Goal: Task Accomplishment & Management: Manage account settings

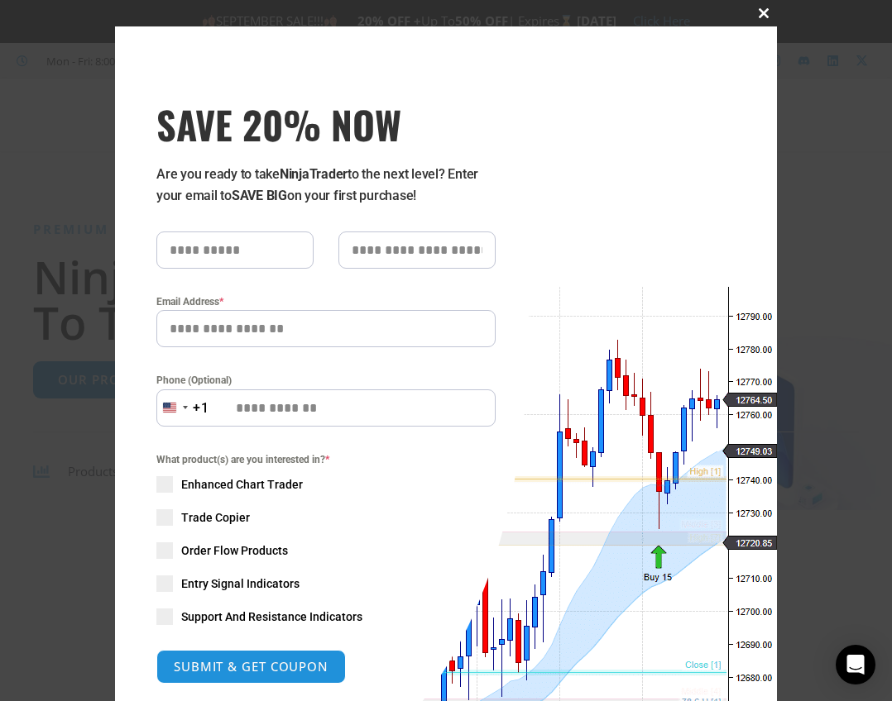
click at [750, 12] on span at bounding box center [763, 13] width 26 height 10
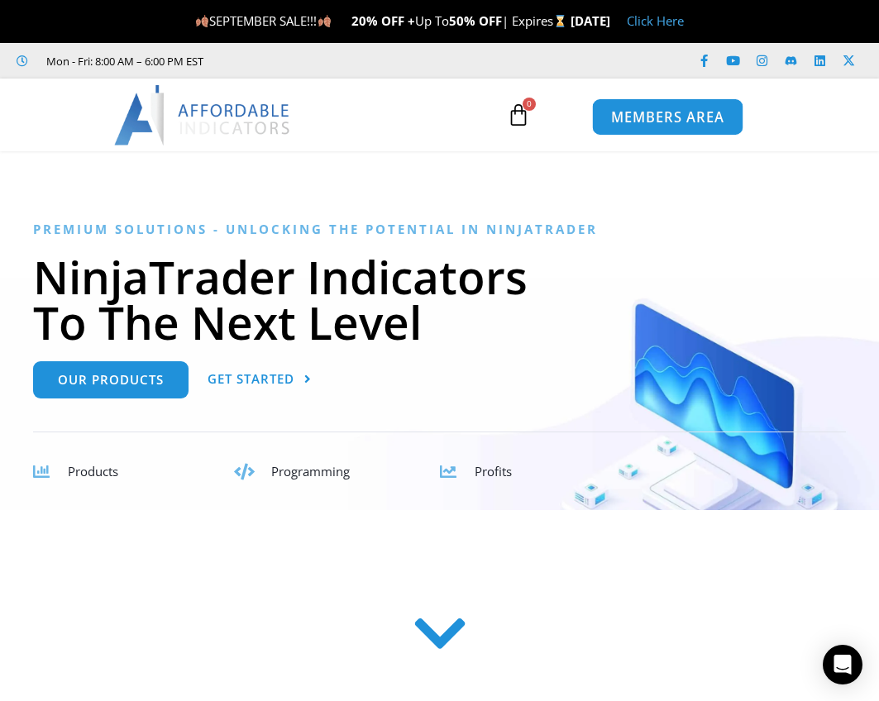
click at [683, 113] on span "MEMBERS AREA" at bounding box center [667, 118] width 113 height 14
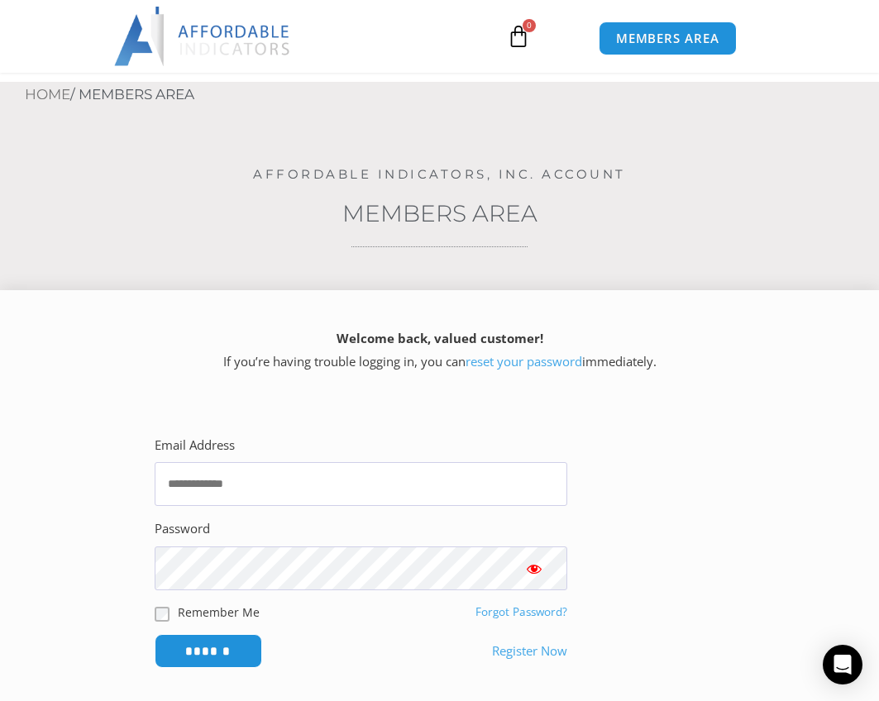
scroll to position [165, 0]
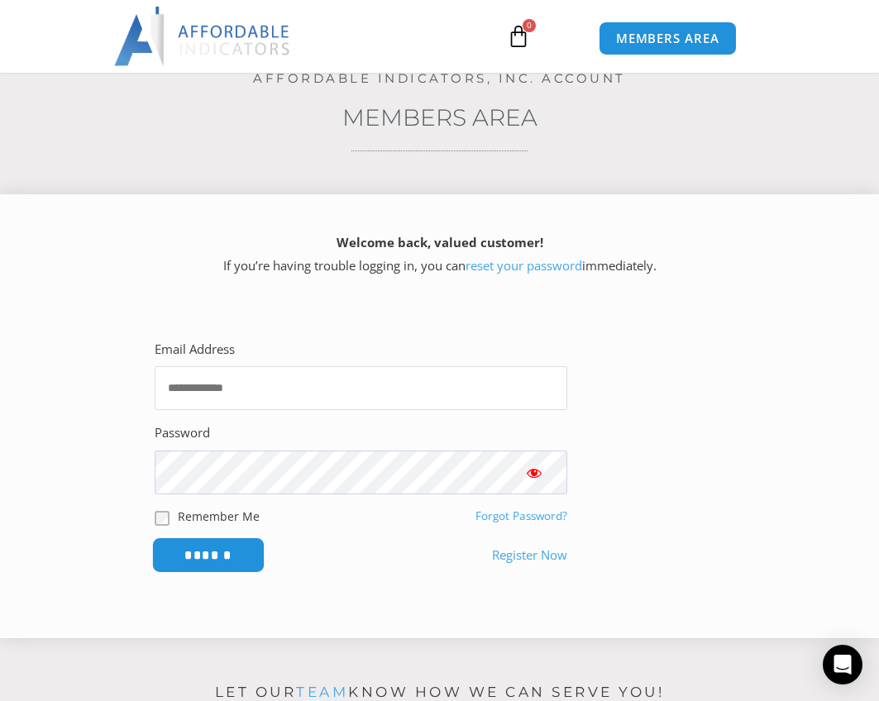
type input "**********"
click at [259, 552] on input "******" at bounding box center [207, 556] width 113 height 36
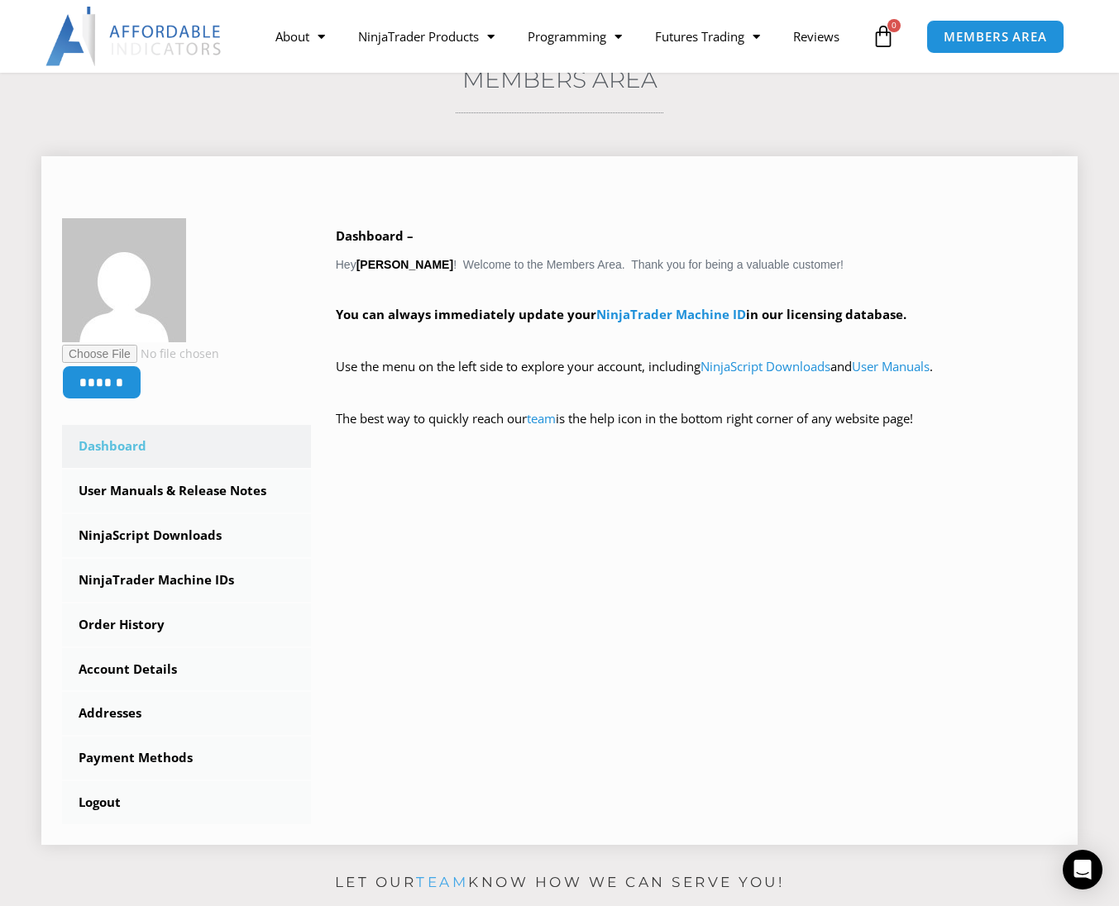
scroll to position [165, 0]
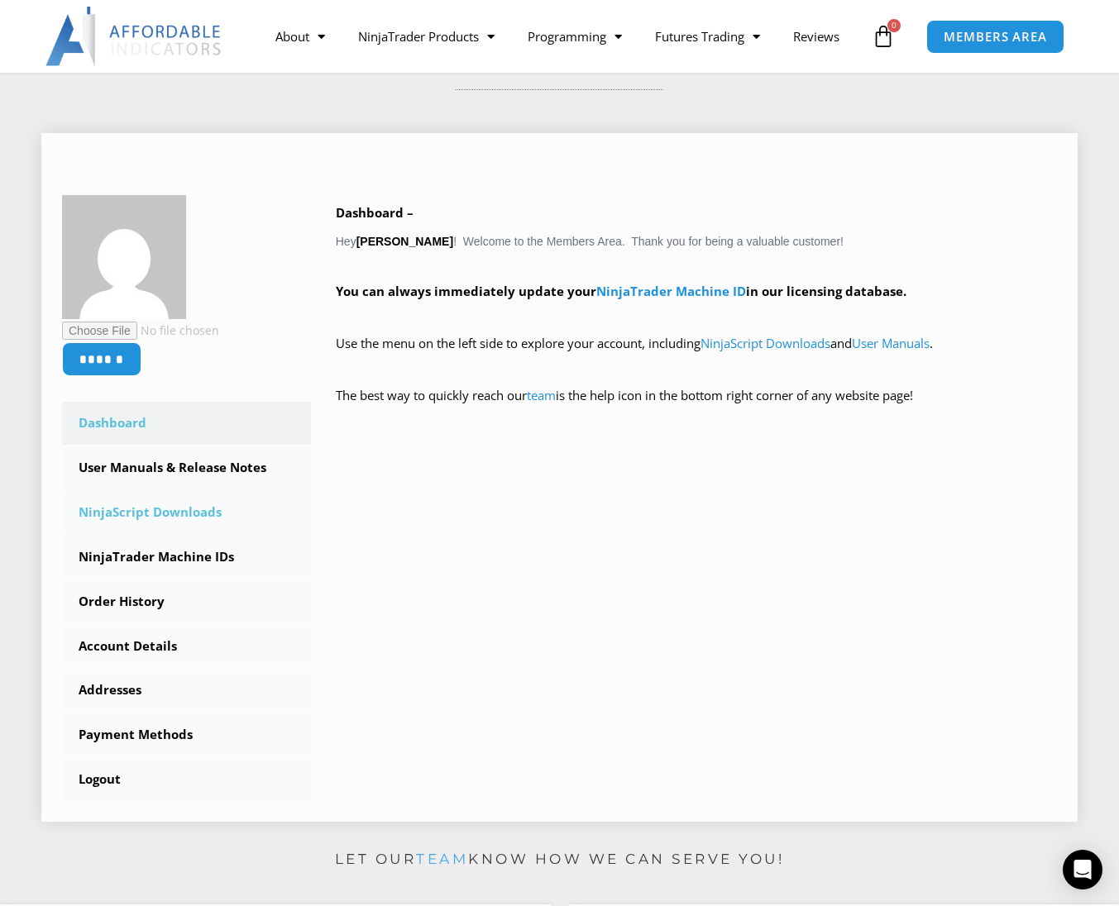
click at [177, 515] on link "NinjaScript Downloads" at bounding box center [186, 512] width 249 height 43
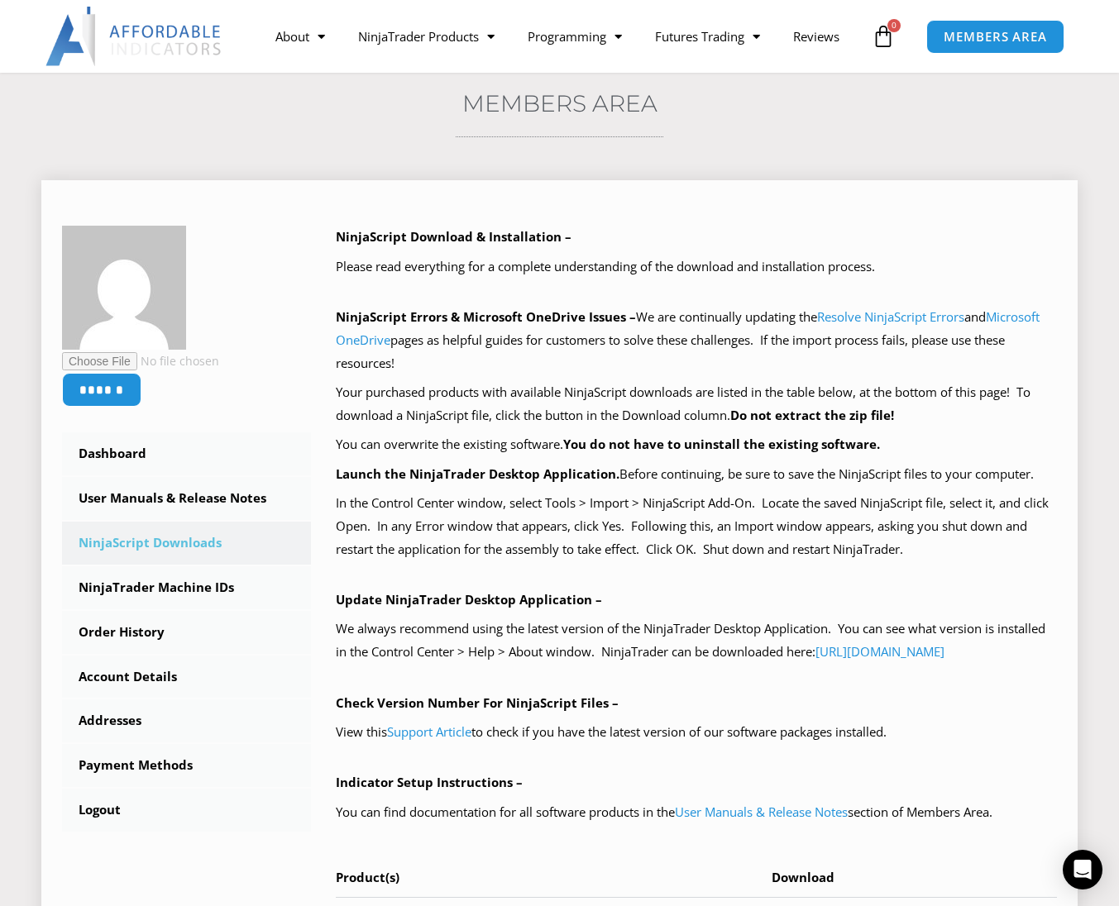
scroll to position [83, 0]
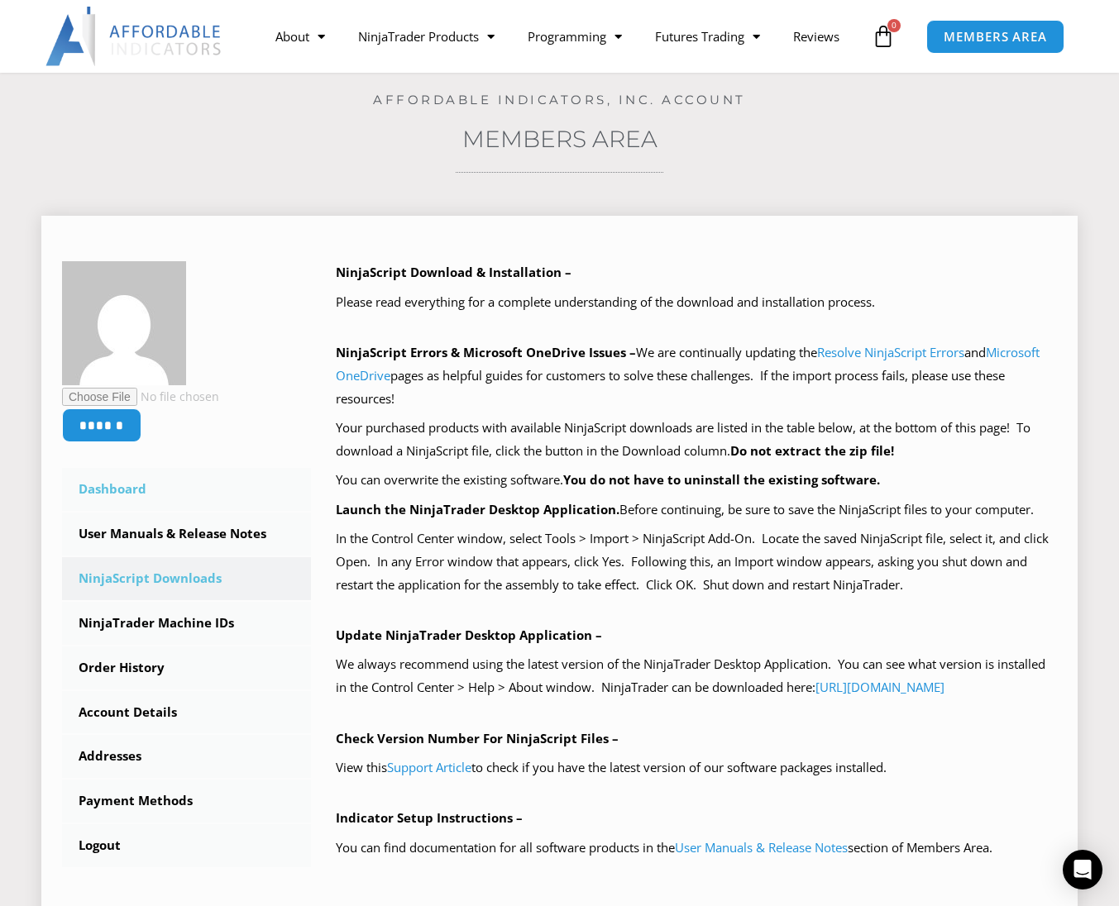
click at [149, 489] on link "Dashboard" at bounding box center [186, 489] width 249 height 43
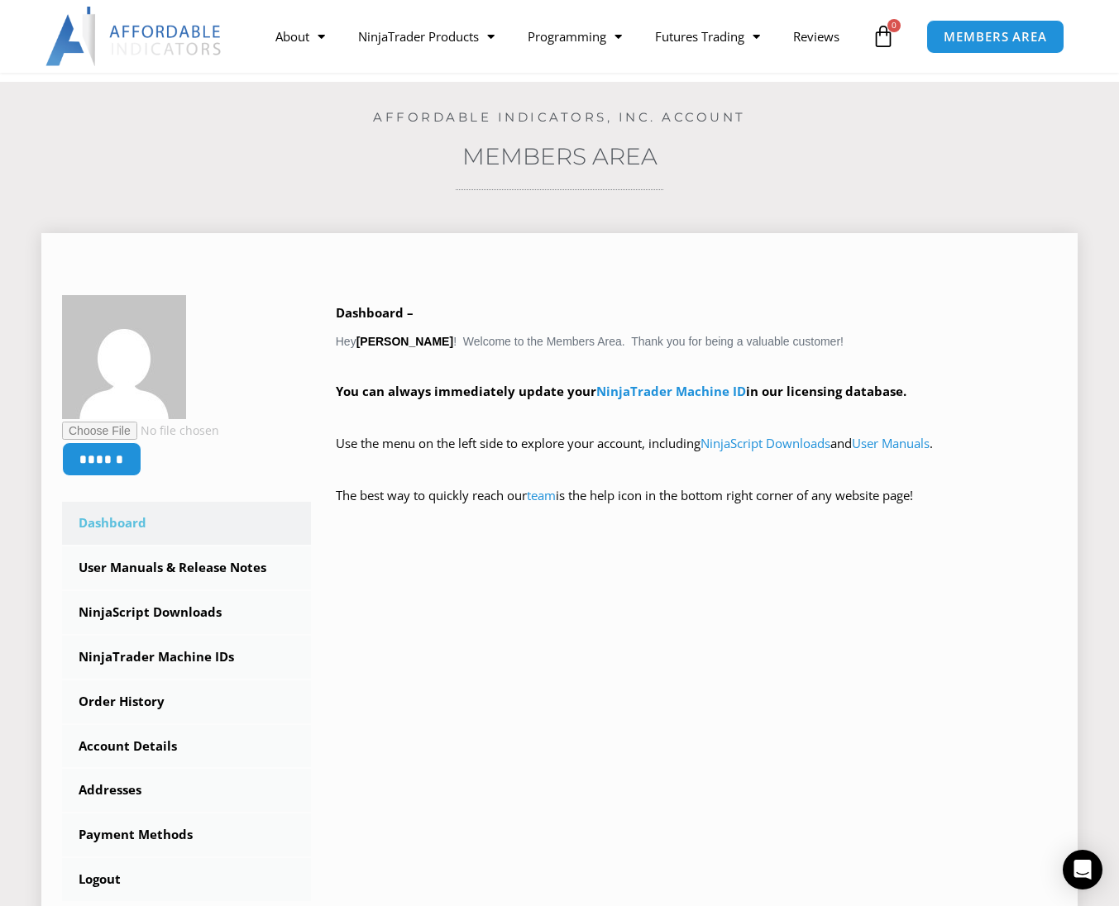
scroll to position [165, 0]
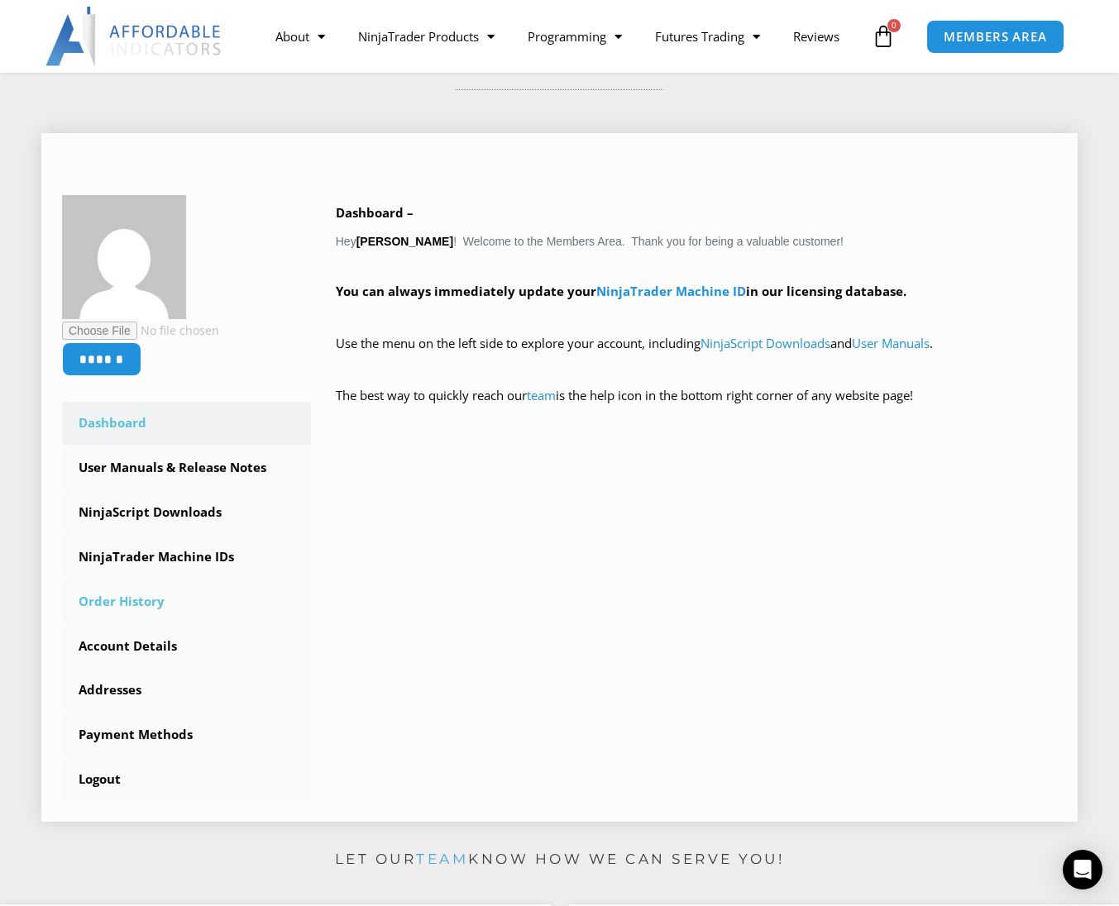
click at [110, 595] on link "Order History" at bounding box center [186, 602] width 249 height 43
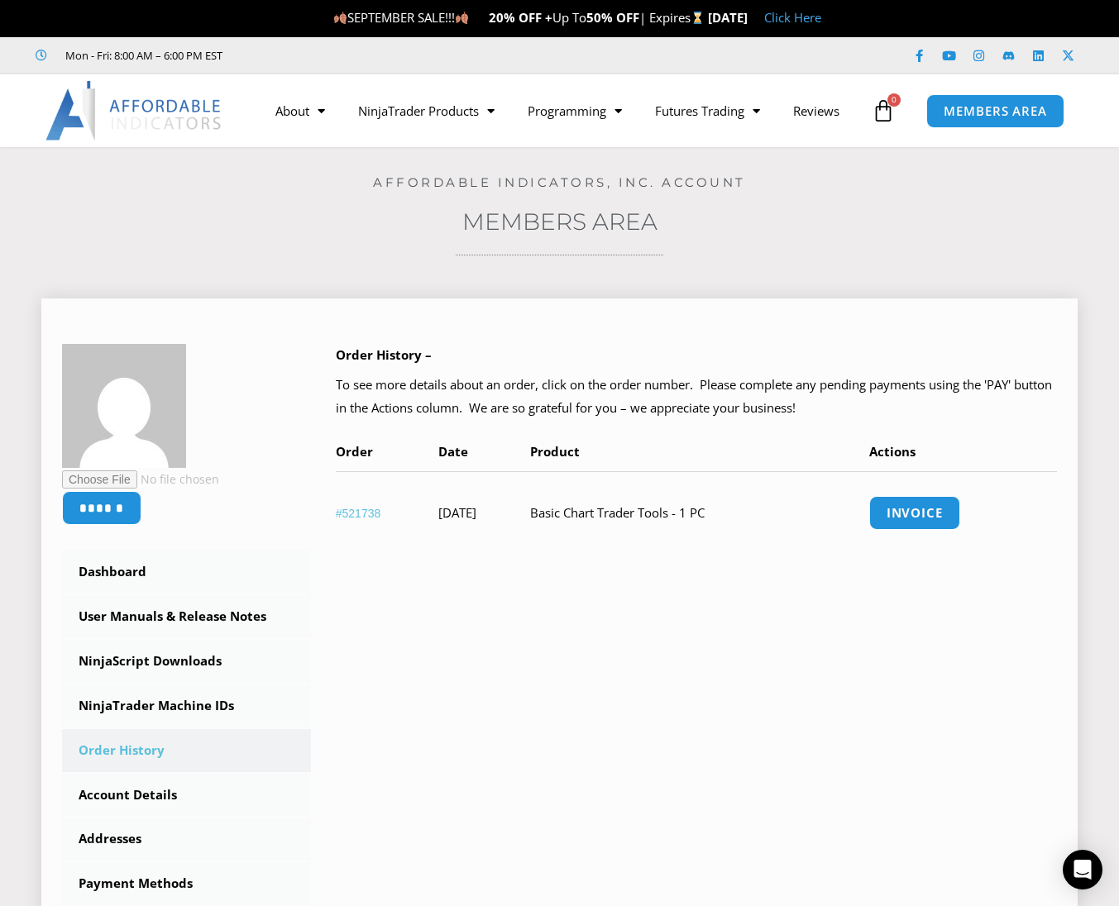
click at [361, 519] on link "#521738" at bounding box center [358, 513] width 45 height 13
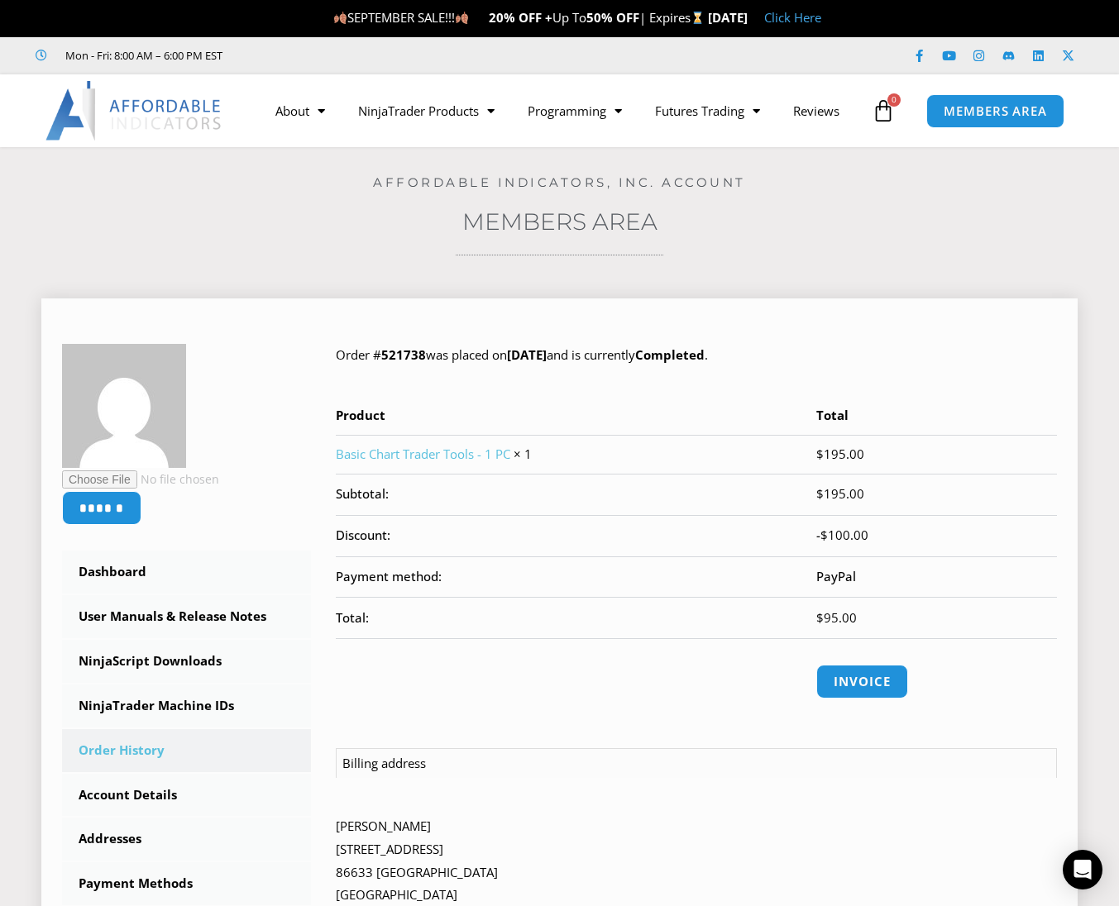
click at [403, 452] on link "Basic Chart Trader Tools - 1 PC" at bounding box center [423, 454] width 174 height 17
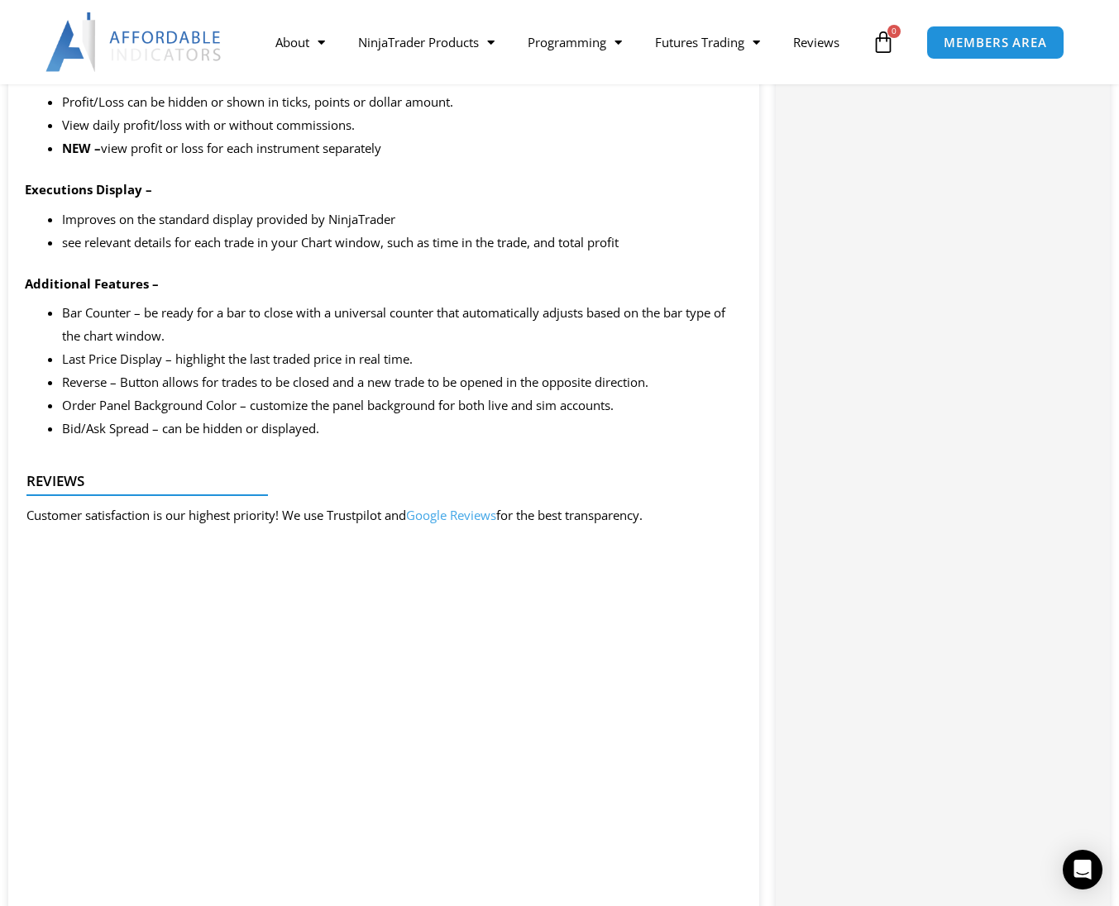
scroll to position [2646, 0]
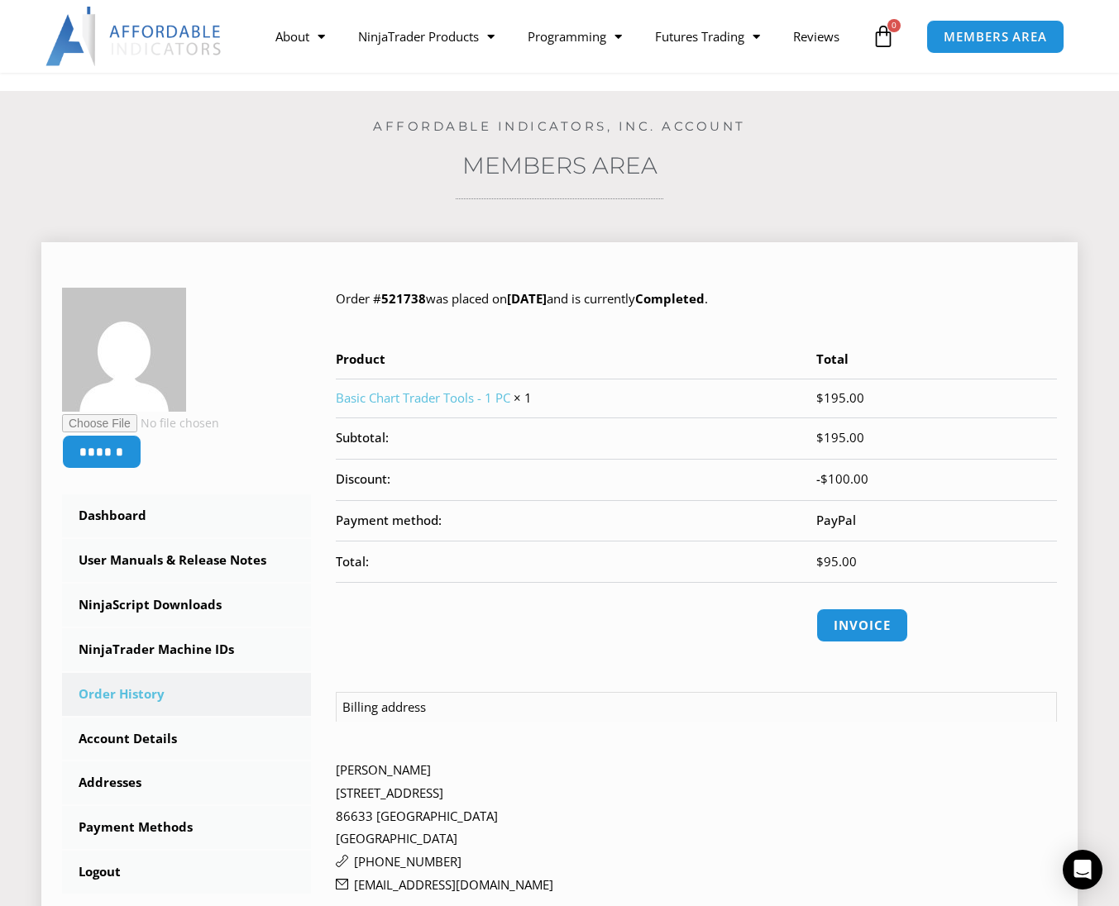
scroll to position [83, 0]
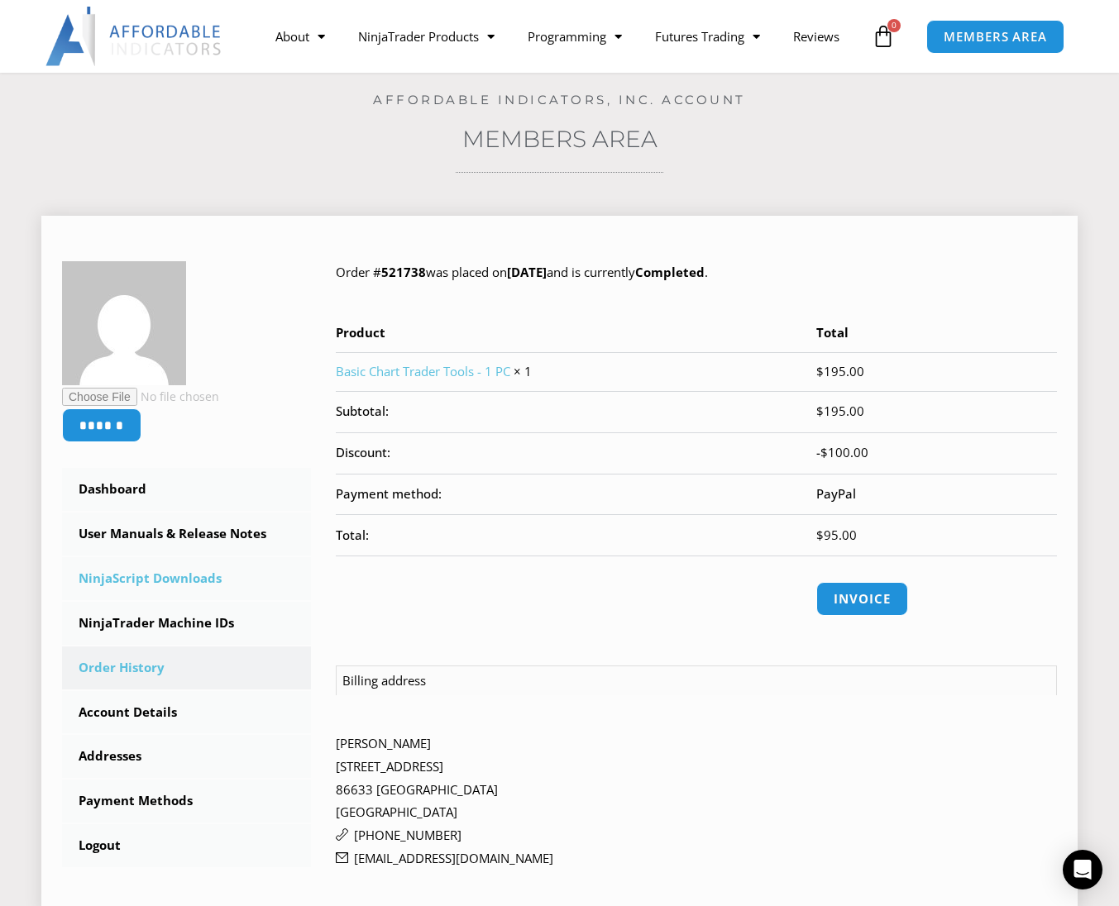
click at [202, 578] on link "NinjaScript Downloads" at bounding box center [186, 578] width 249 height 43
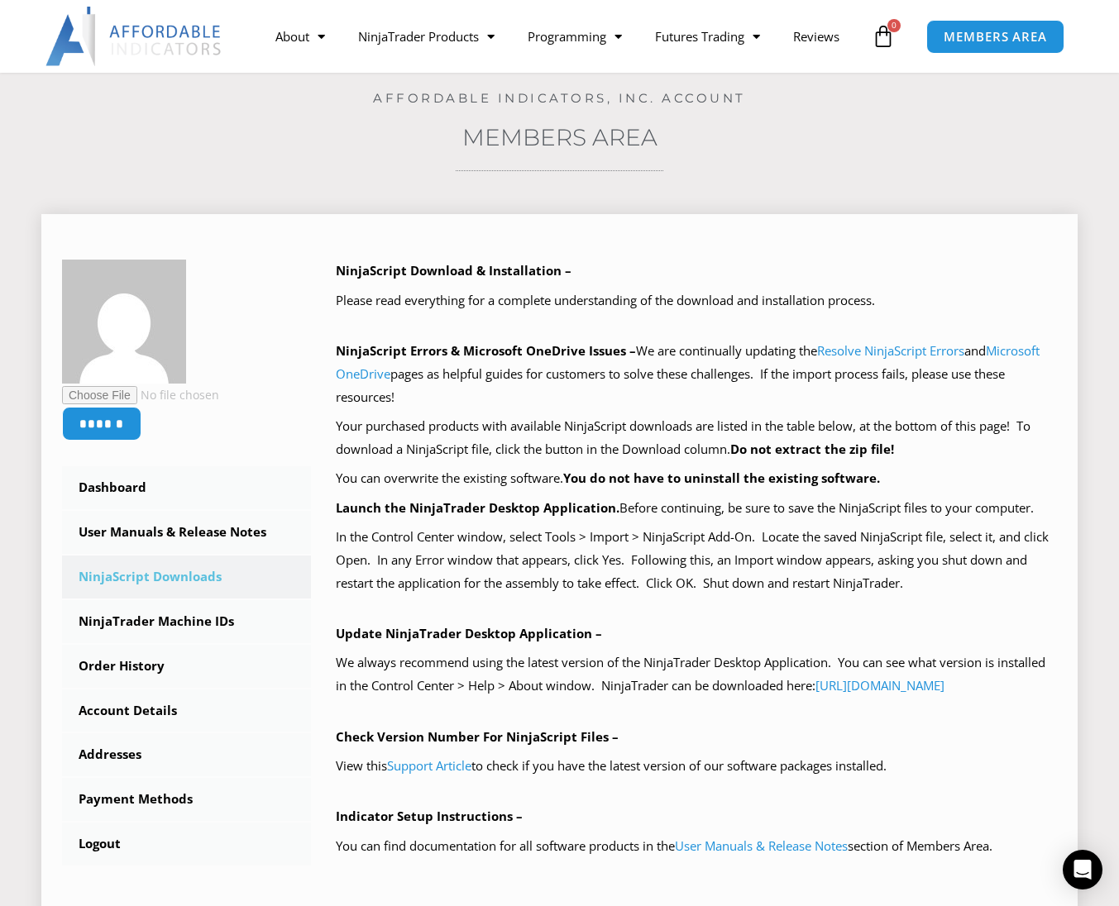
scroll to position [248, 0]
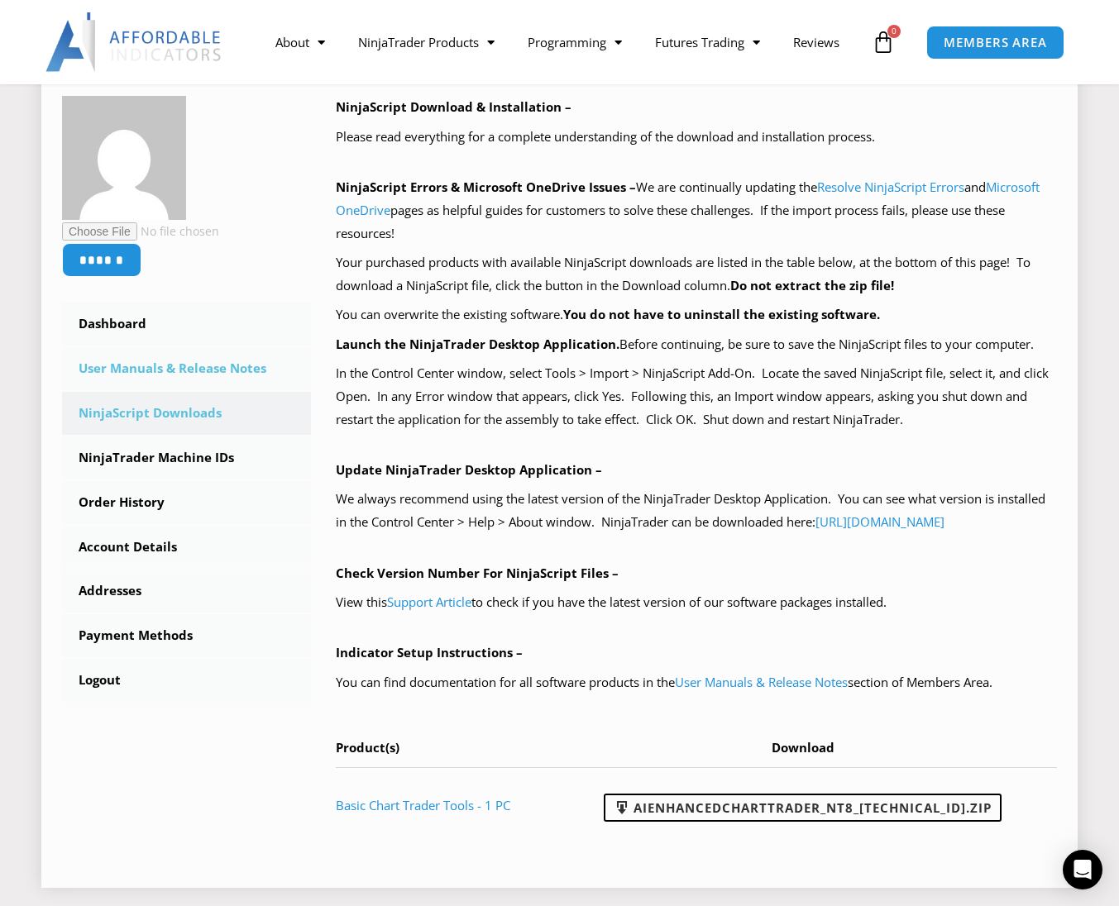
click at [203, 360] on link "User Manuals & Release Notes" at bounding box center [186, 368] width 249 height 43
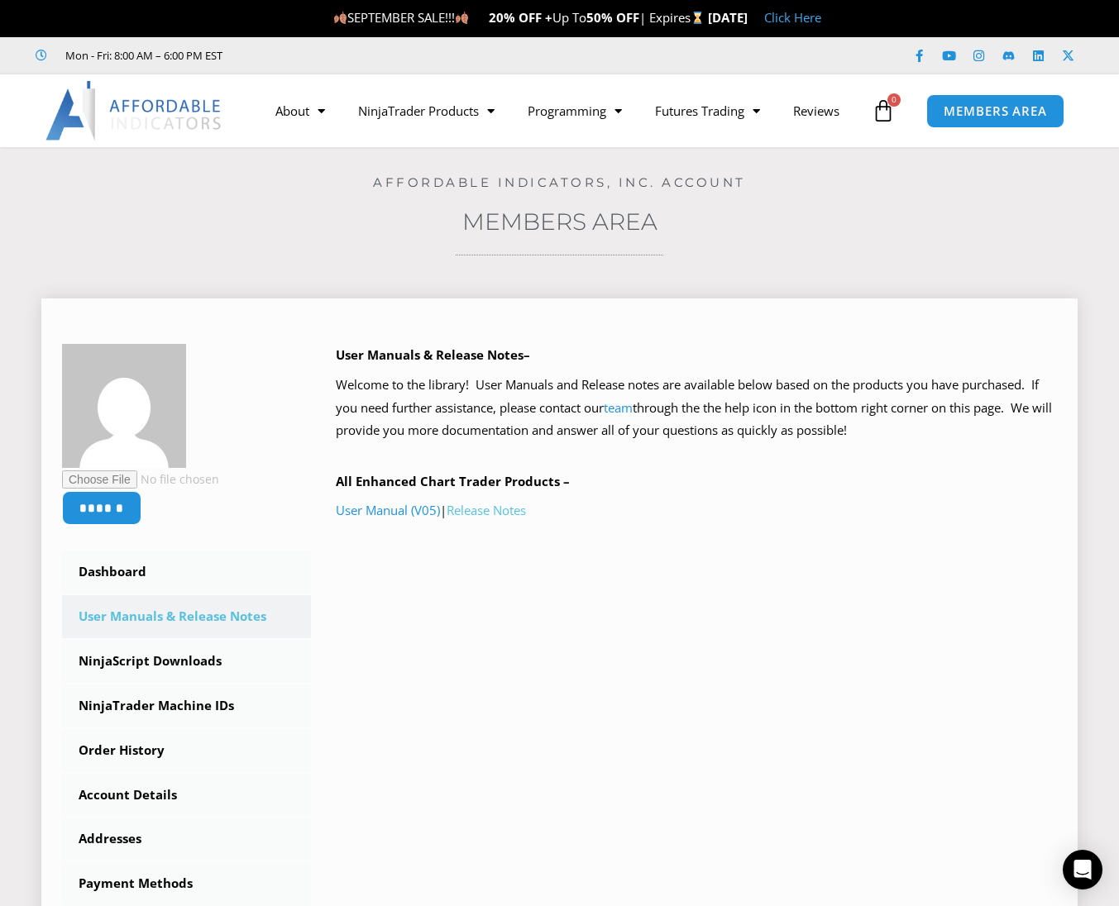
click at [512, 511] on link "Release Notes" at bounding box center [486, 510] width 79 height 17
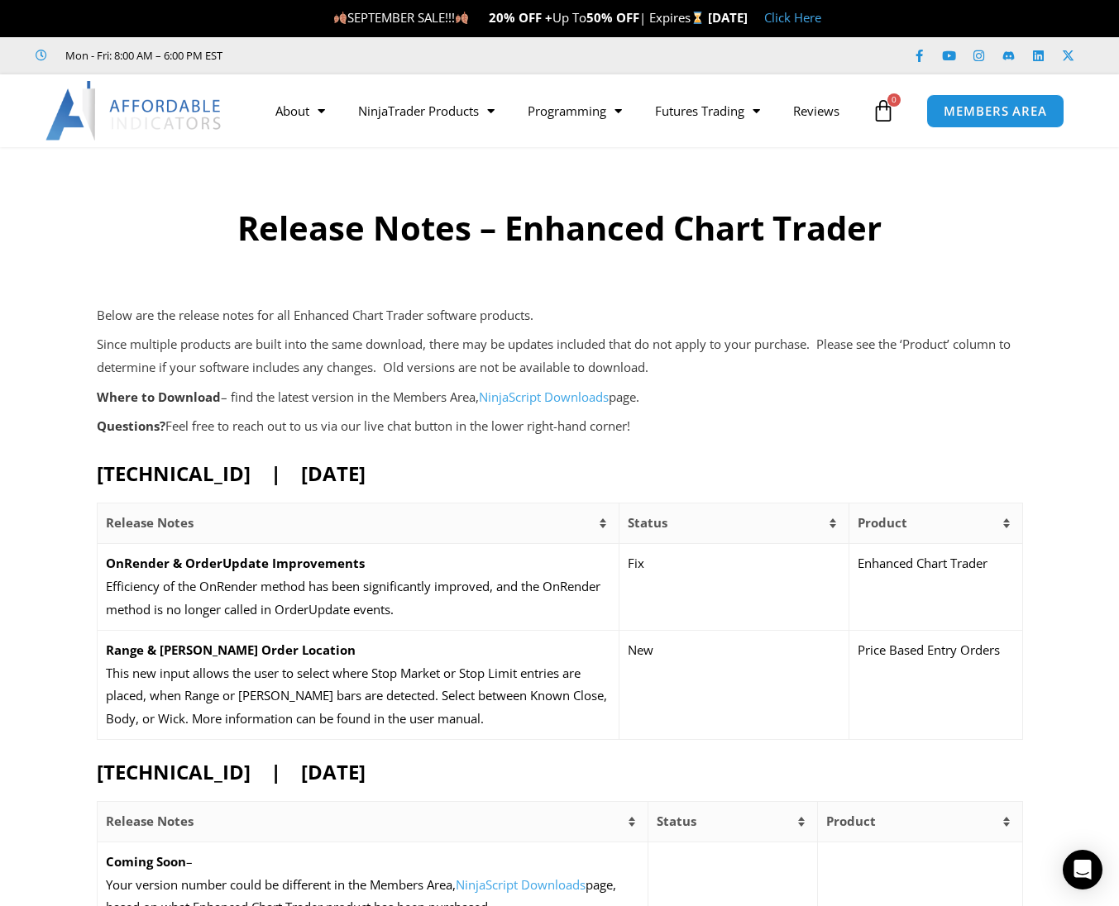
click at [529, 393] on link "NinjaScript Downloads" at bounding box center [544, 397] width 130 height 17
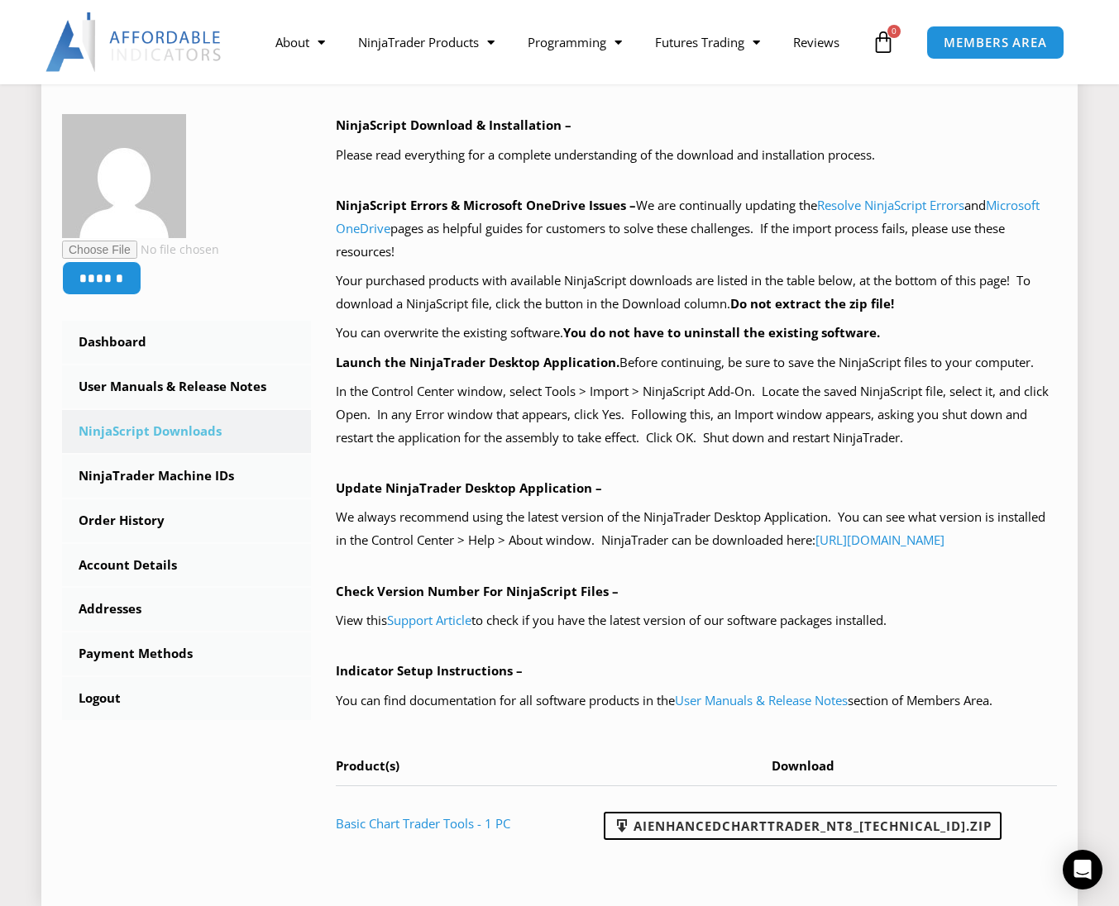
scroll to position [496, 0]
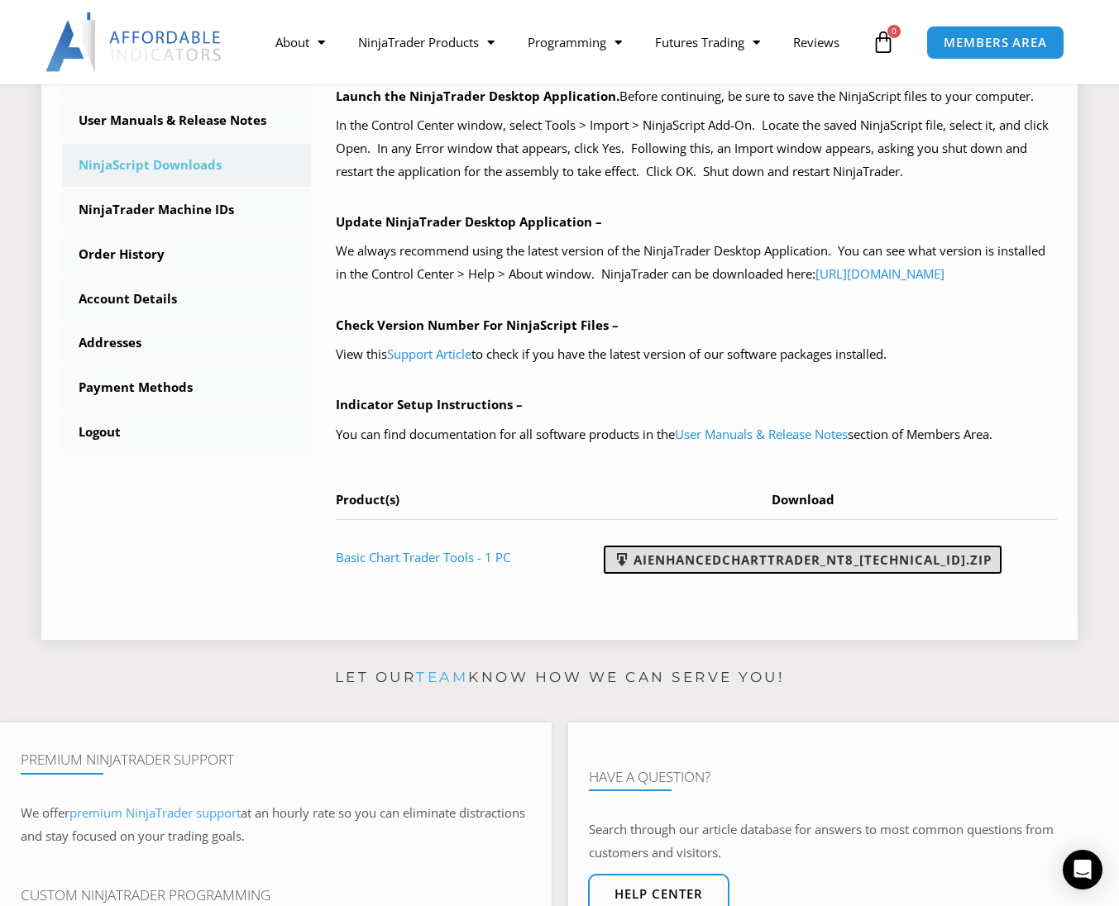
click at [768, 574] on link "AIEnhancedChartTrader_NT8_25.1.31.1.zip" at bounding box center [803, 560] width 398 height 28
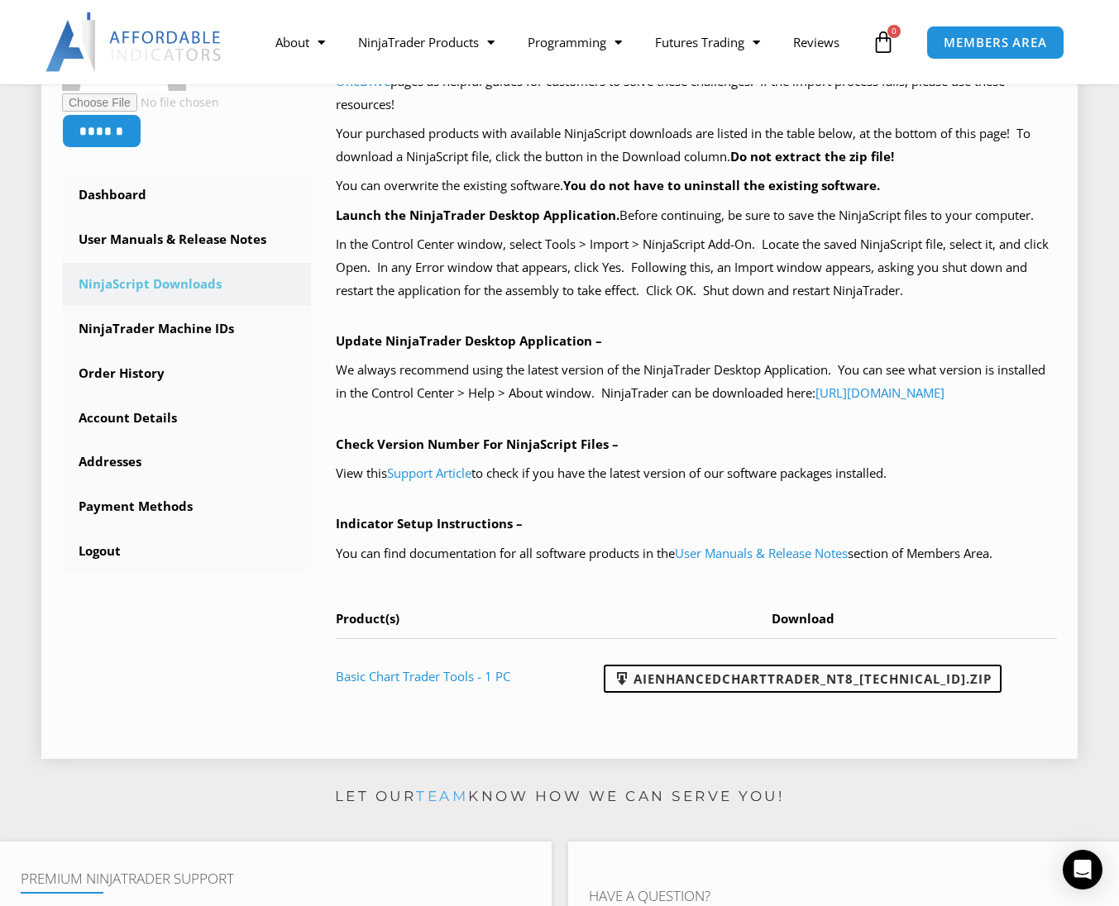
scroll to position [248, 0]
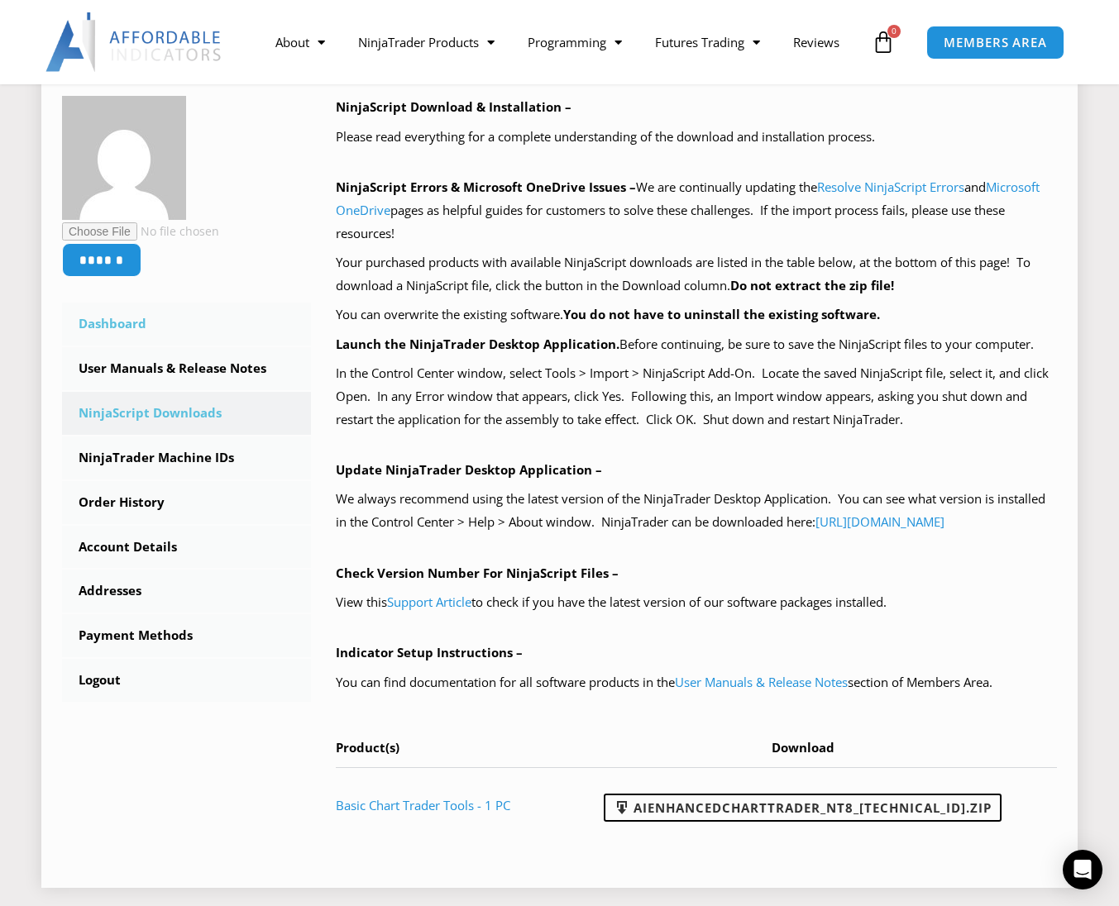
click at [127, 318] on link "Dashboard" at bounding box center [186, 324] width 249 height 43
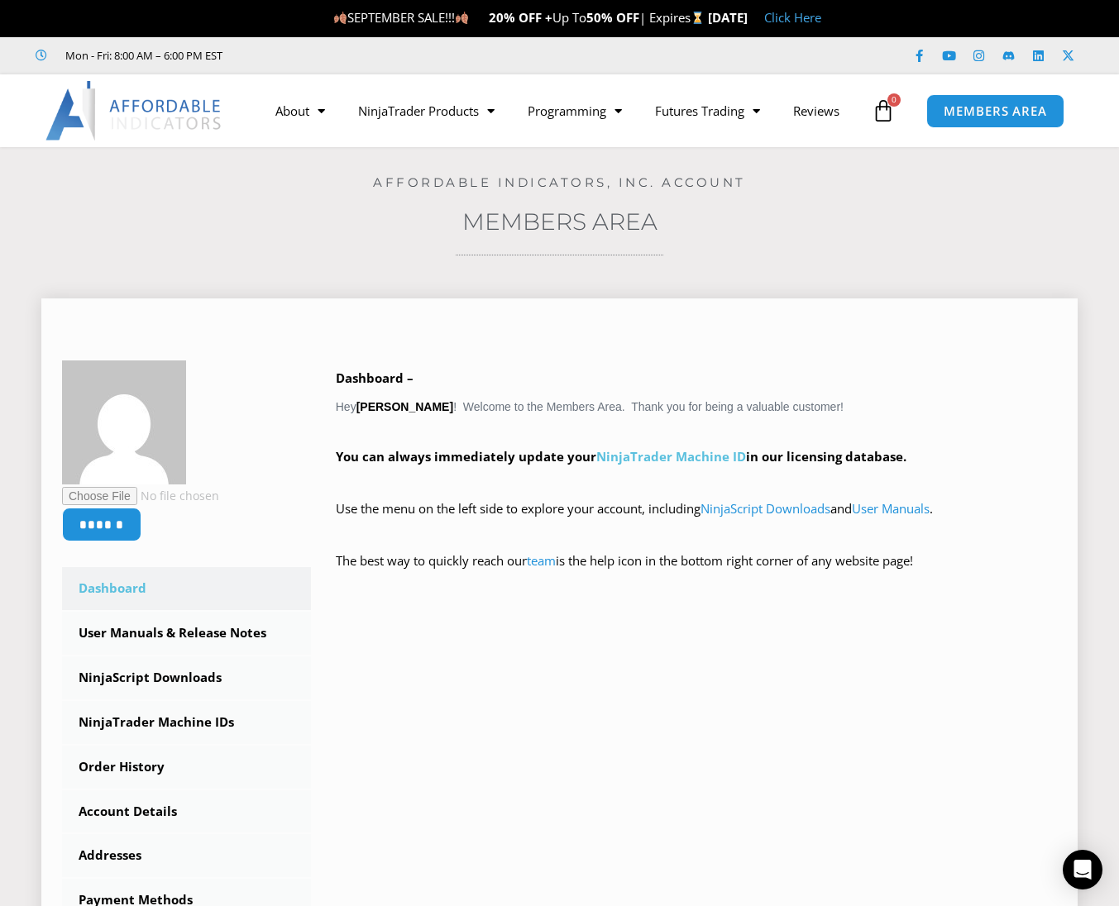
click at [651, 461] on link "NinjaTrader Machine ID" at bounding box center [671, 456] width 150 height 17
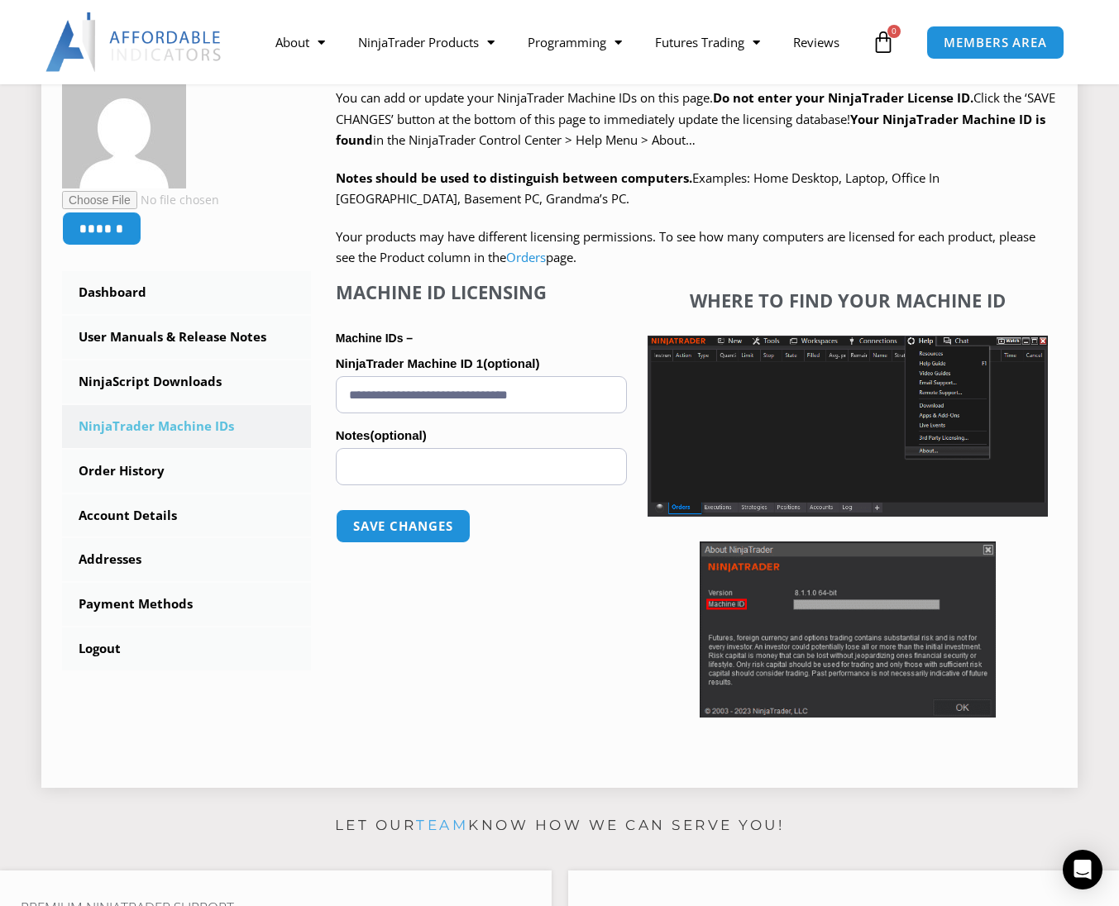
scroll to position [248, 0]
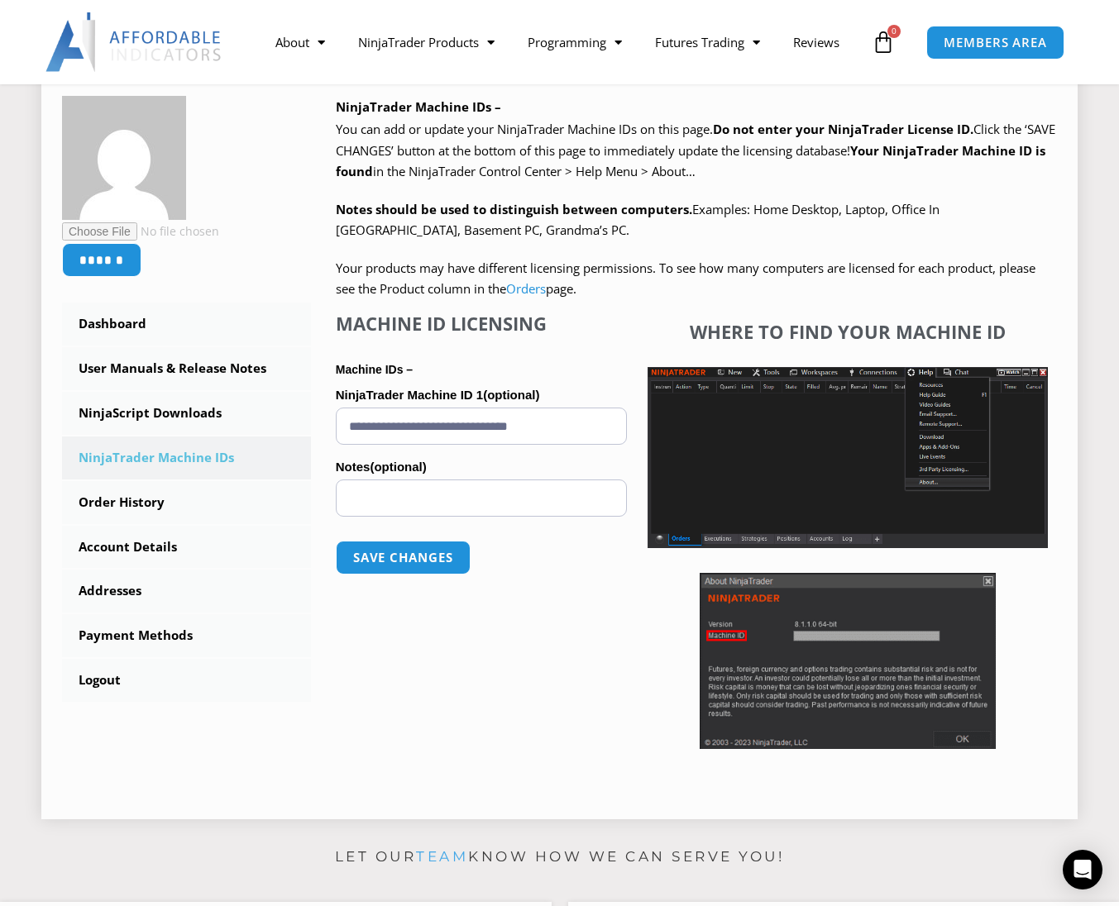
click at [548, 744] on div "**********" at bounding box center [481, 535] width 291 height 445
